Goal: Find specific page/section: Find specific page/section

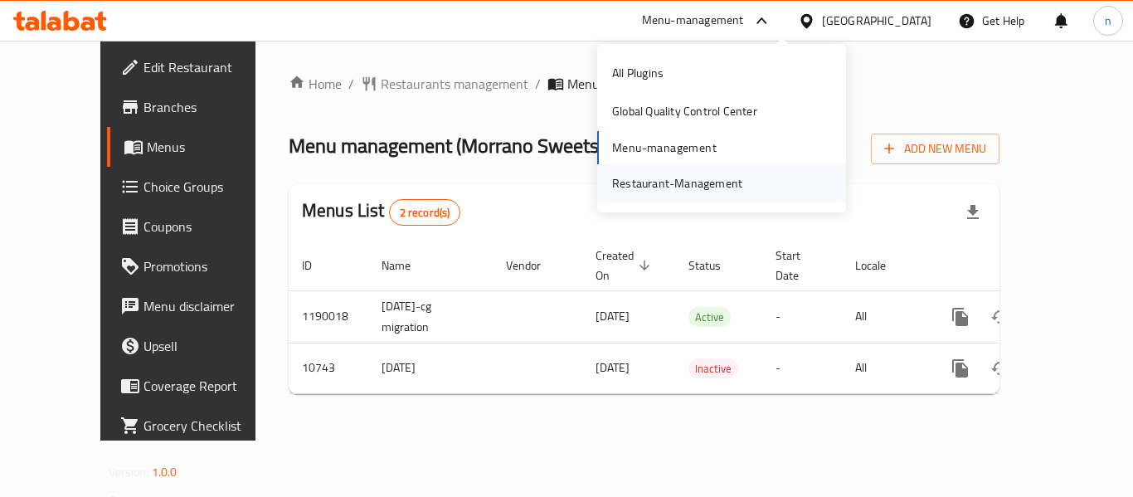
click at [660, 189] on div "Restaurant-Management" at bounding box center [677, 183] width 130 height 18
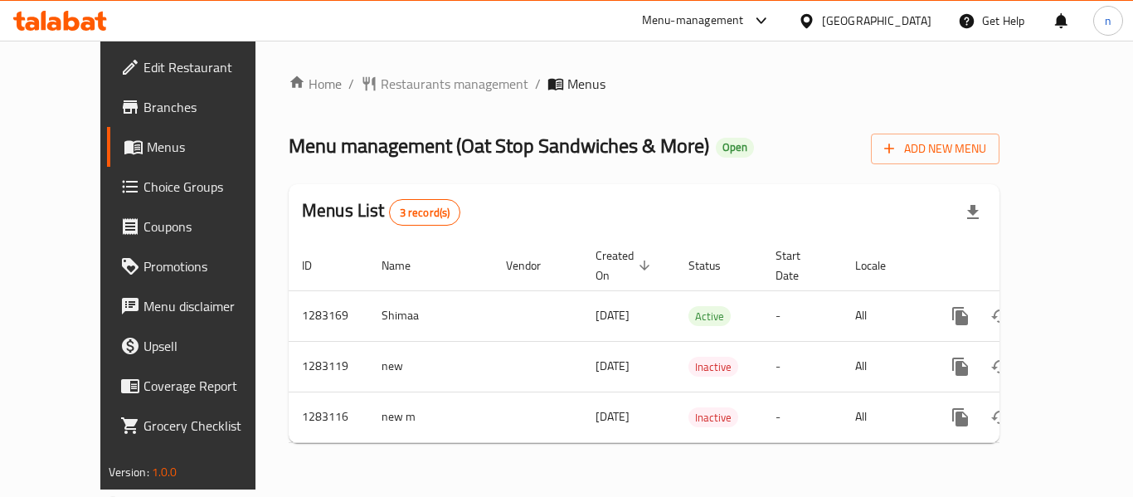
click at [765, 19] on icon at bounding box center [762, 21] width 20 height 20
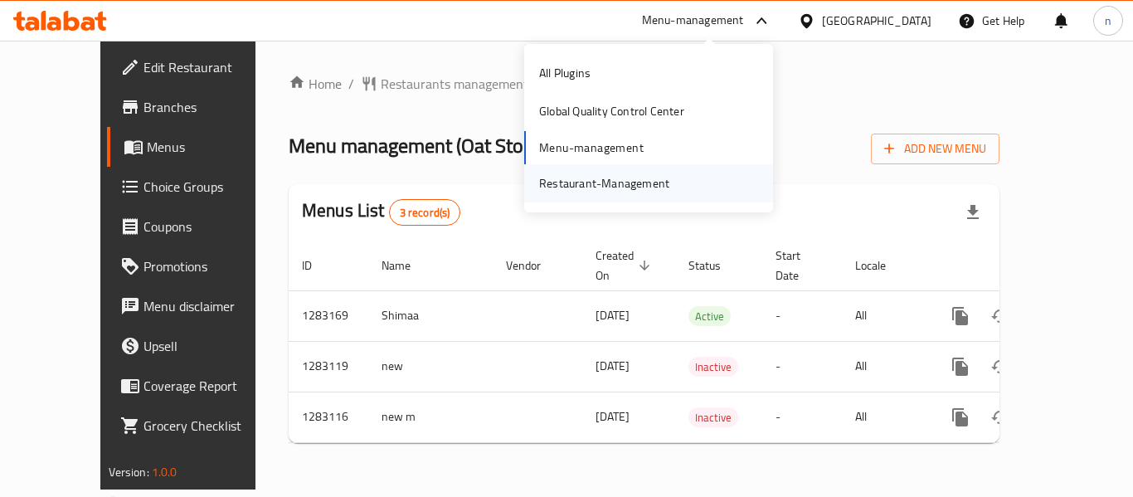
click at [635, 186] on div "Restaurant-Management" at bounding box center [604, 183] width 130 height 18
